Goal: Task Accomplishment & Management: Manage account settings

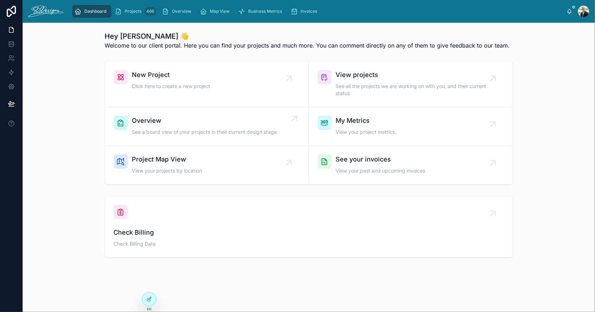
click at [141, 128] on span "See a board view of your projects in their current design stage" at bounding box center [204, 131] width 145 height 7
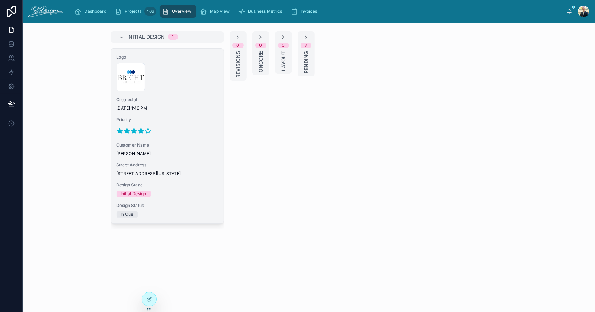
click at [182, 109] on span "[DATE] 1:46 PM" at bounding box center [167, 108] width 101 height 6
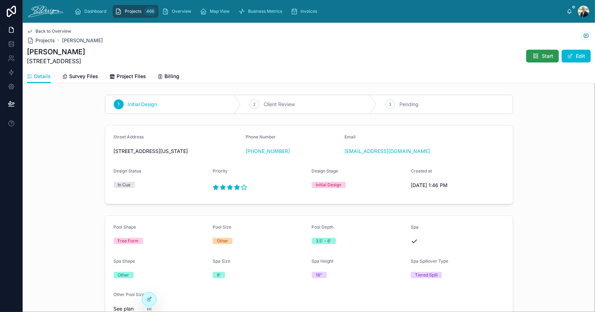
click at [532, 55] on icon at bounding box center [535, 55] width 7 height 7
drag, startPoint x: 28, startPoint y: 61, endPoint x: 102, endPoint y: 59, distance: 73.8
click at [102, 59] on div "[PERSON_NAME] [STREET_ADDRESS] Start Send For Review Edit" at bounding box center [309, 56] width 564 height 18
copy span "[STREET_ADDRESS]"
drag, startPoint x: 408, startPoint y: 161, endPoint x: 342, endPoint y: 162, distance: 66.3
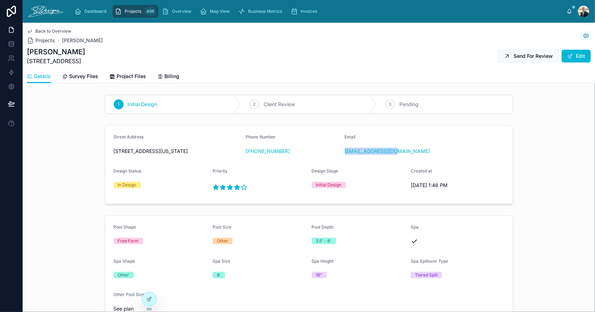
click at [342, 162] on form "Street Address [STREET_ADDRESS][US_STATE] Phone Number [PHONE_NUMBER] Email [EM…" at bounding box center [309, 165] width 408 height 78
copy link "[EMAIL_ADDRESS][DOMAIN_NAME]"
drag, startPoint x: 289, startPoint y: 155, endPoint x: 250, endPoint y: 159, distance: 38.9
click at [250, 157] on div "Phone Number [PHONE_NUMBER]" at bounding box center [293, 145] width 94 height 23
copy link "[PHONE_NUMBER]"
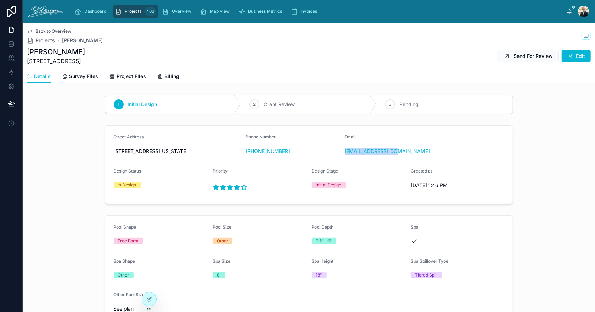
drag, startPoint x: 85, startPoint y: 52, endPoint x: 28, endPoint y: 54, distance: 57.1
click at [28, 54] on h1 "[PERSON_NAME]" at bounding box center [56, 52] width 58 height 10
copy h1 "[PERSON_NAME]"
click at [75, 75] on span "Survey Files" at bounding box center [83, 76] width 29 height 7
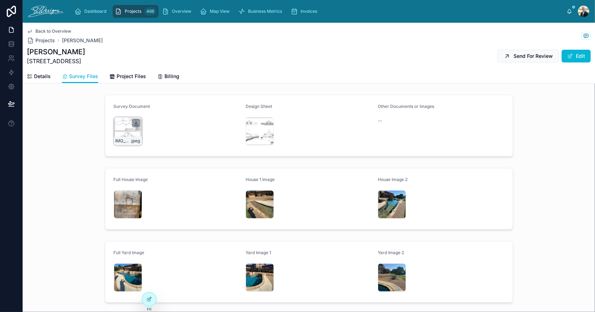
click at [133, 123] on icon at bounding box center [136, 123] width 6 height 6
